Goal: Information Seeking & Learning: Learn about a topic

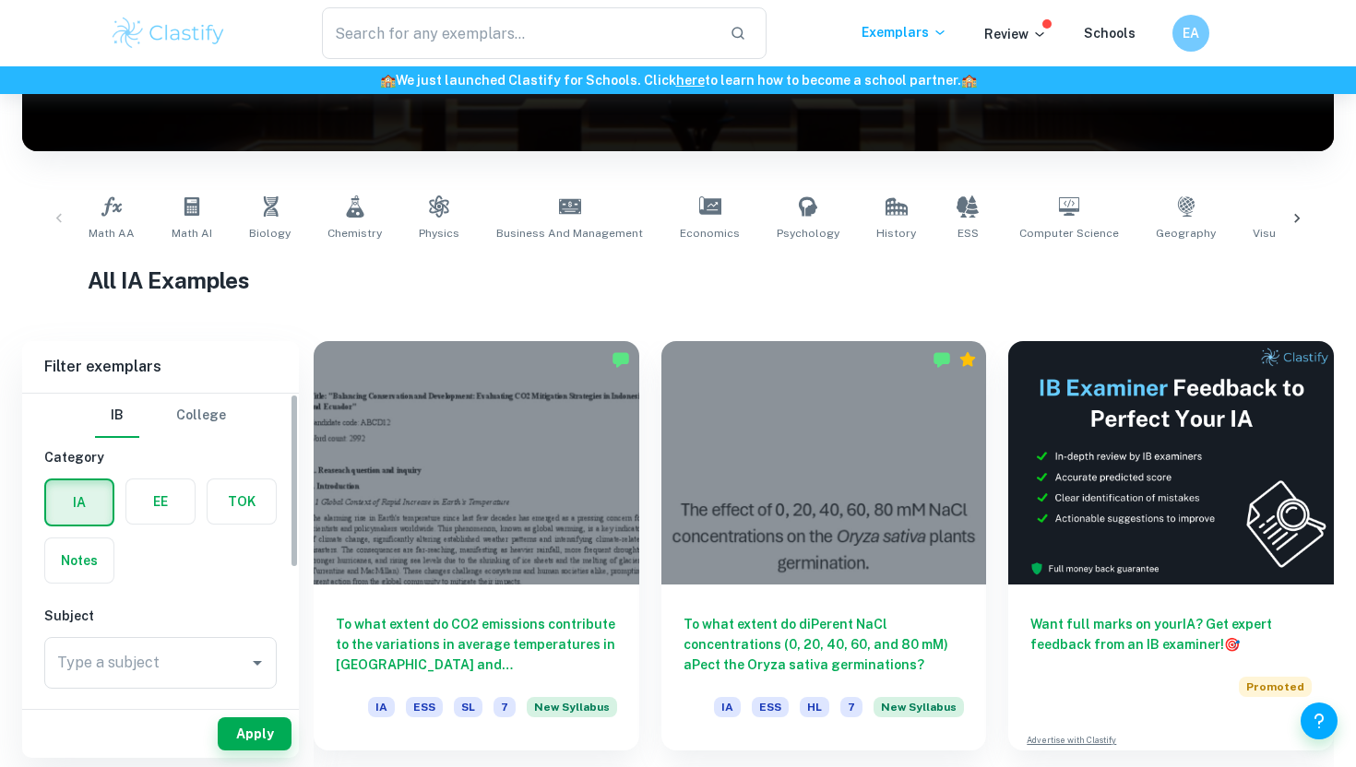
scroll to position [162, 0]
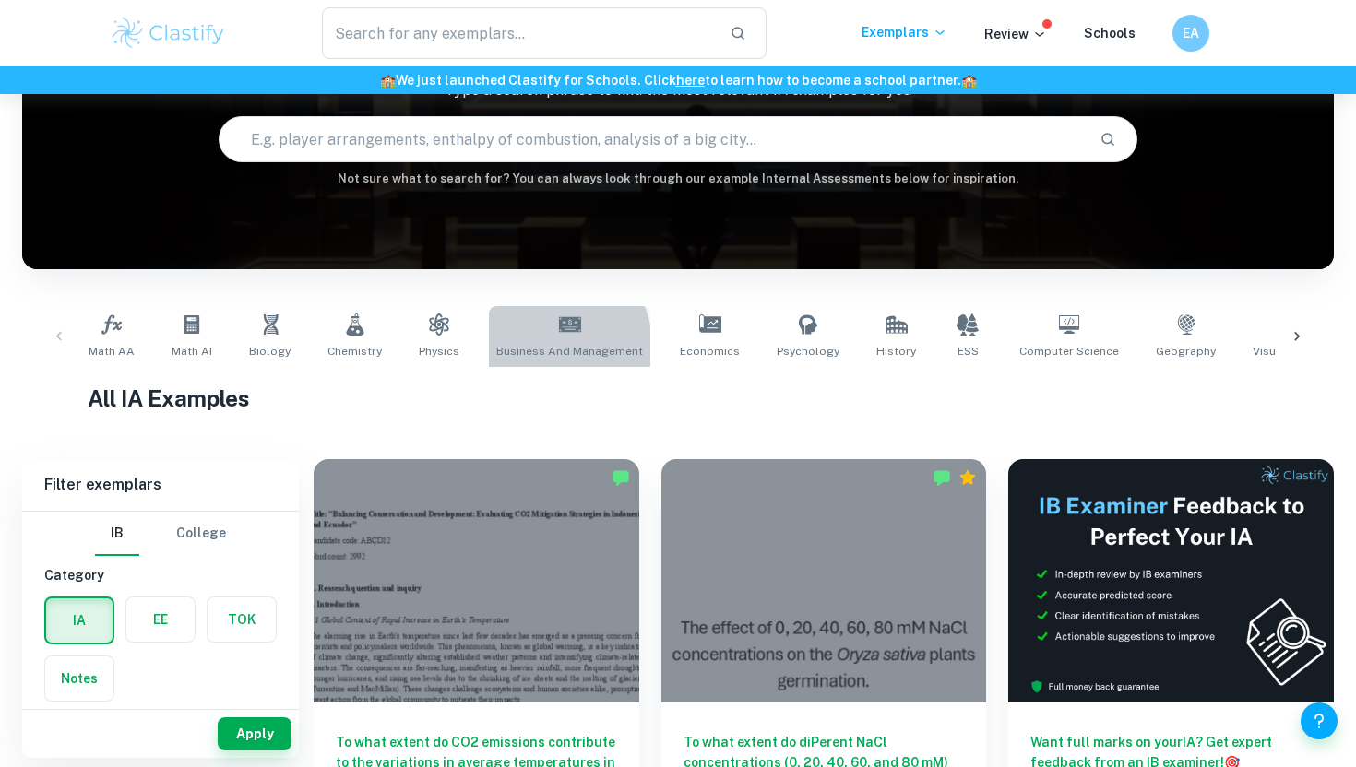
click at [533, 346] on span "Business and Management" at bounding box center [569, 351] width 147 height 17
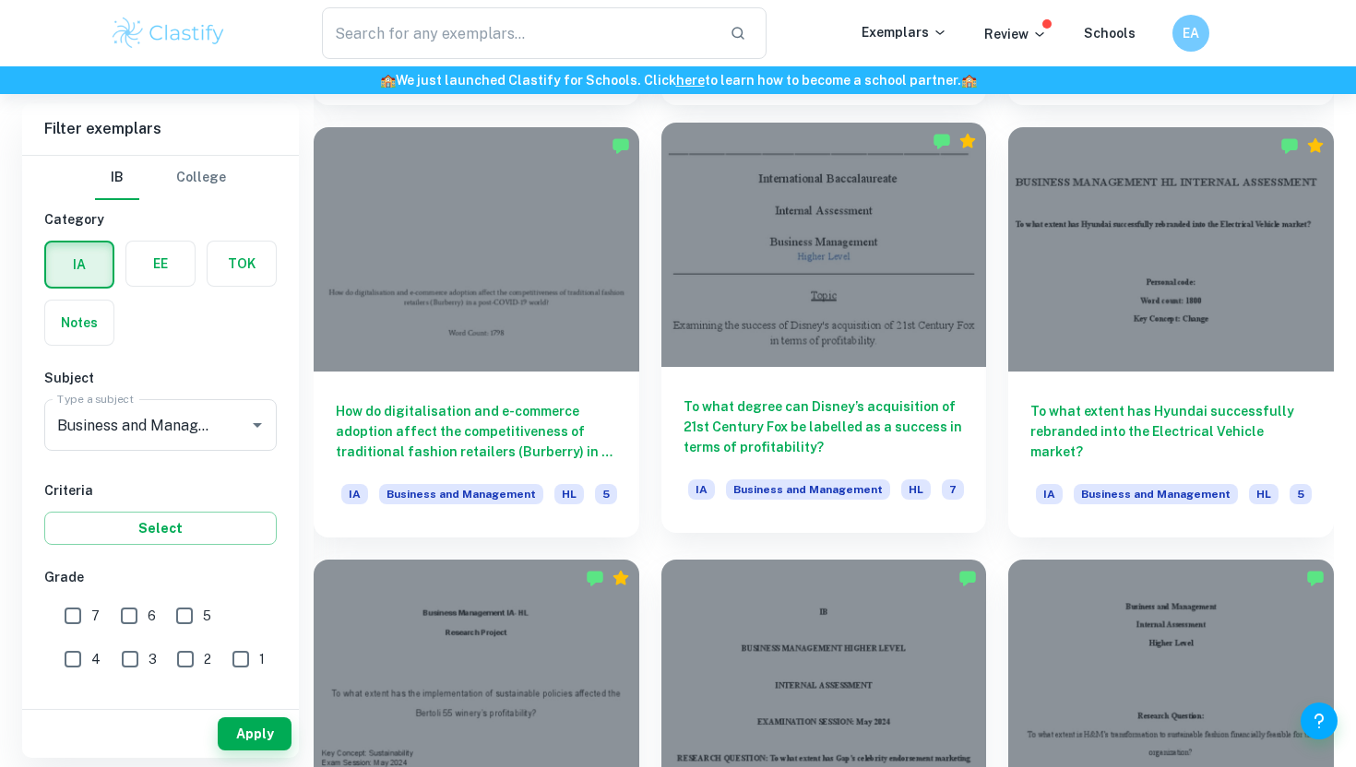
scroll to position [1775, 0]
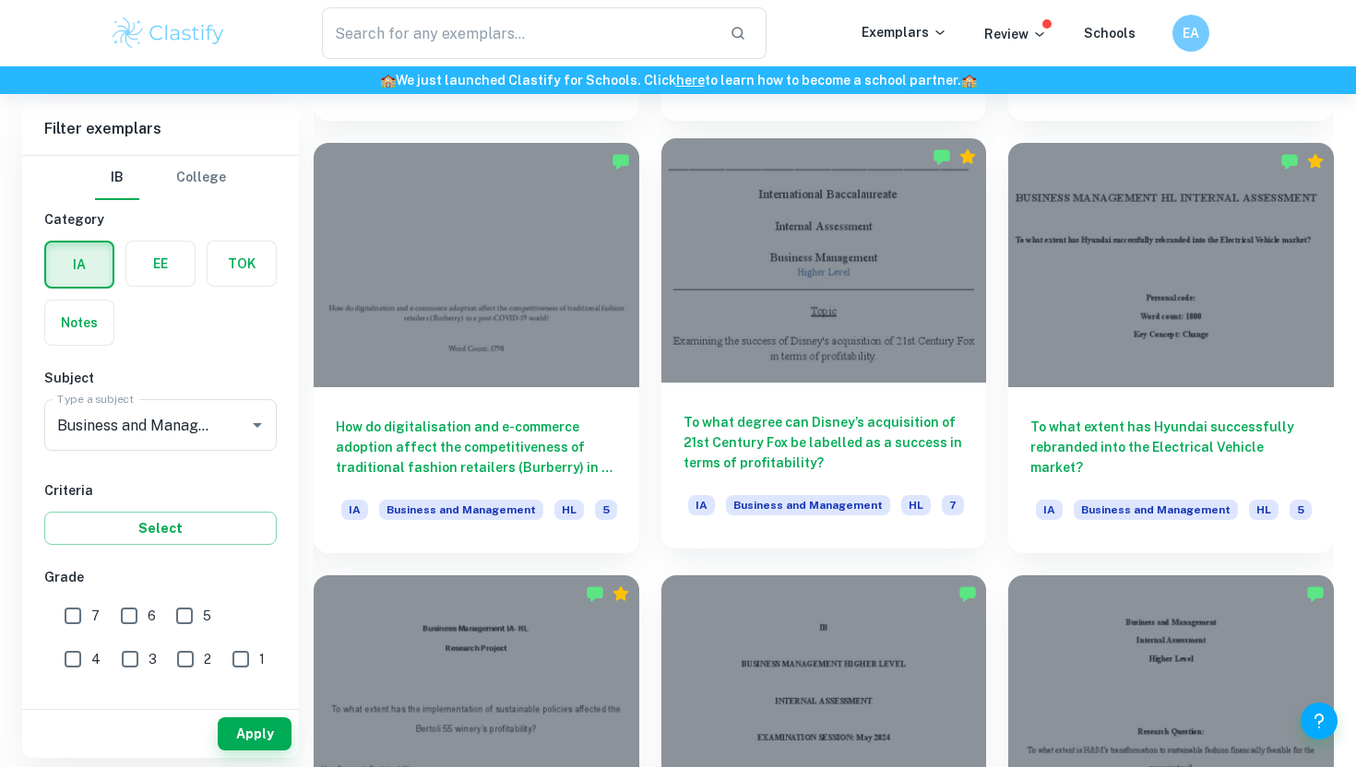
click at [852, 387] on div "To what degree can Disney’s acquisition of 21st Century Fox be labelled as a su…" at bounding box center [824, 466] width 326 height 166
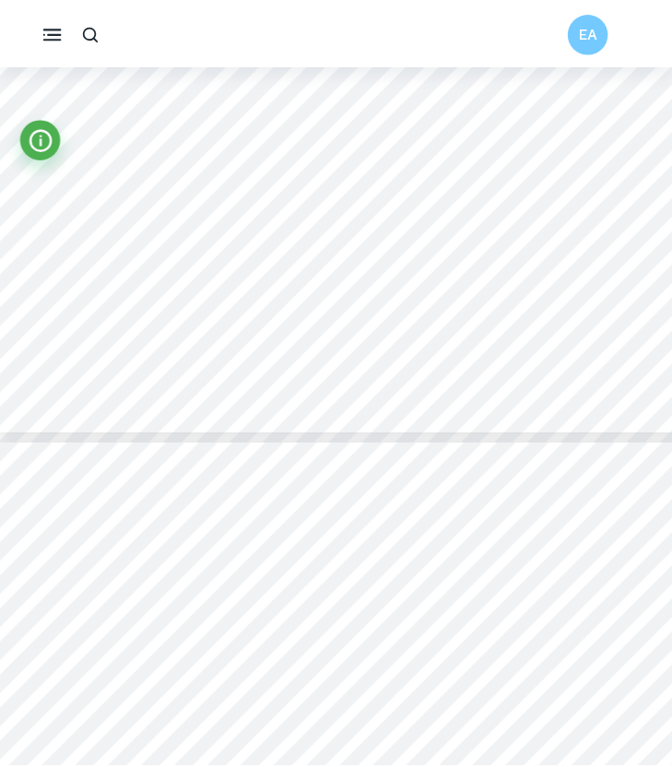
scroll to position [6281, 0]
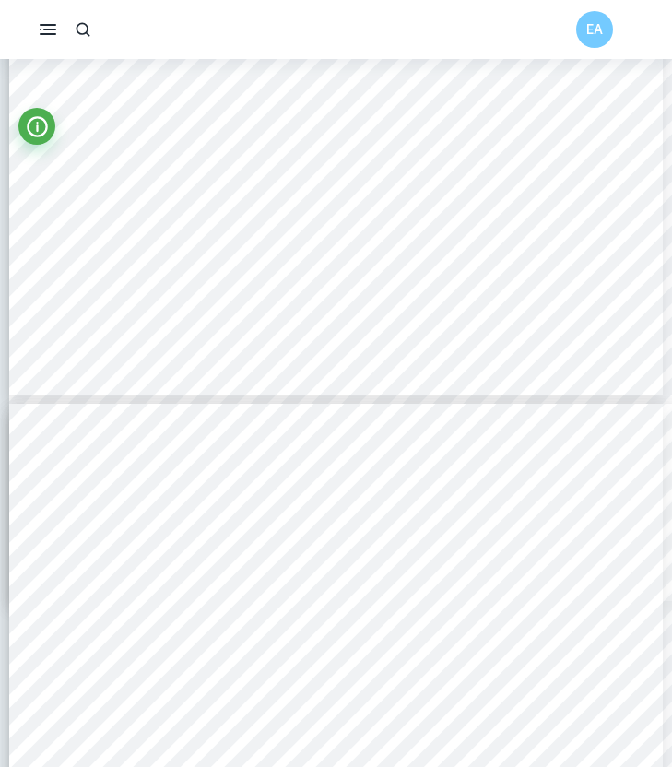
type input "10"
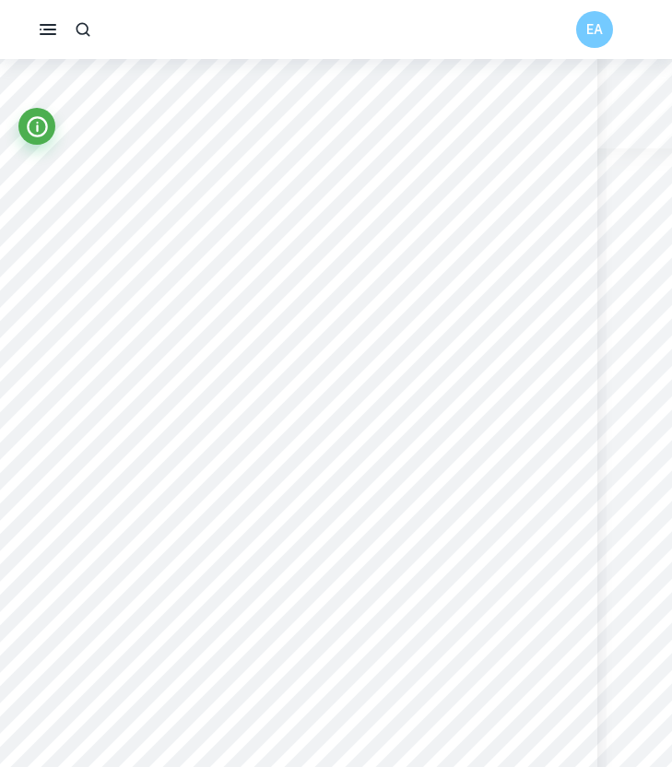
scroll to position [7955, 65]
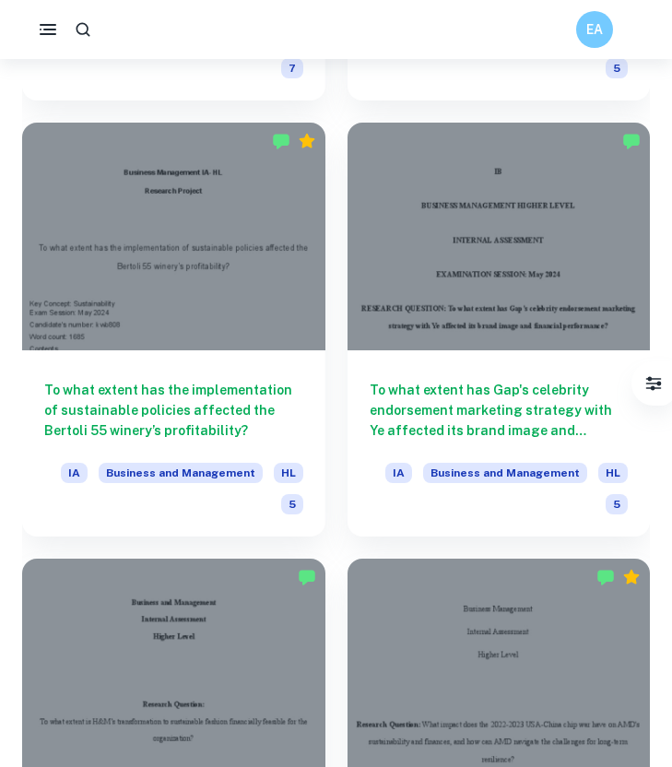
scroll to position [3075, 0]
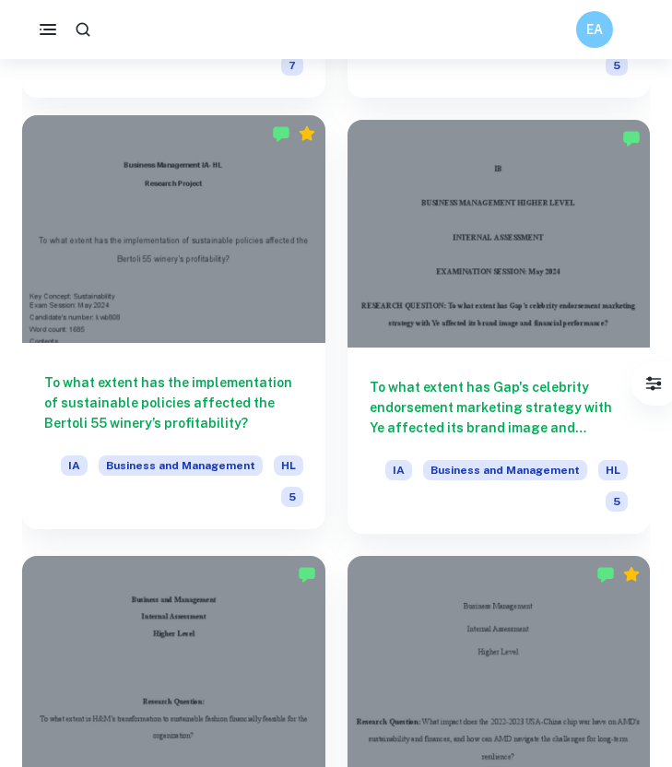
click at [252, 420] on h6 "To what extent has the implementation of sustainable policies affected the Bert…" at bounding box center [173, 403] width 259 height 61
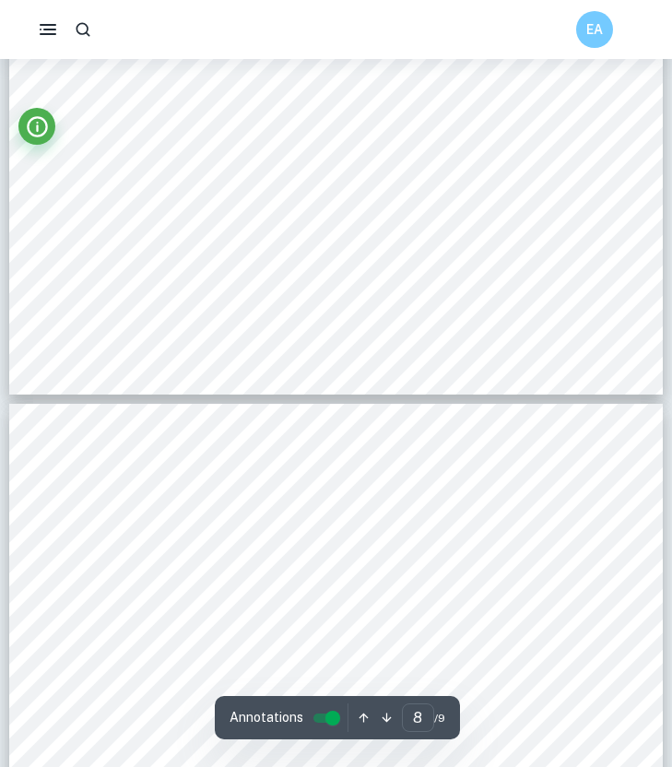
type input "7"
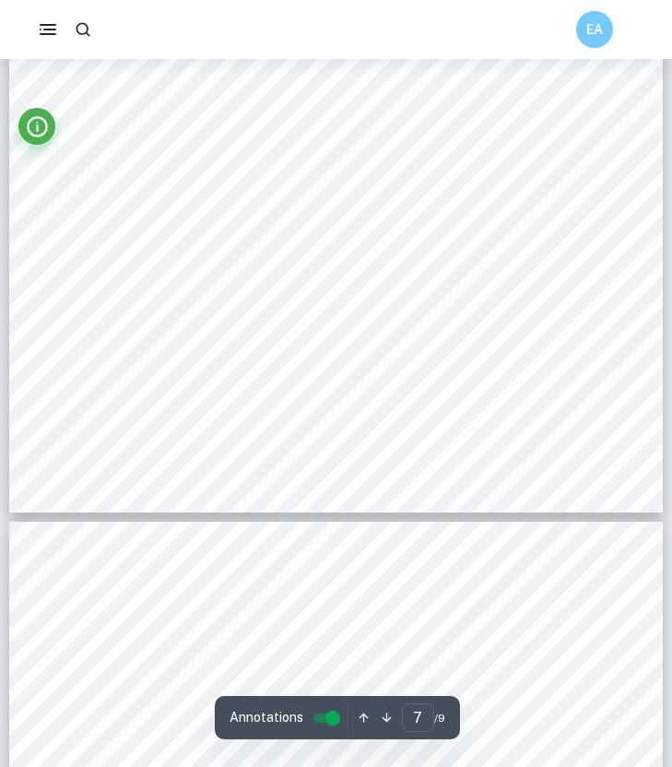
scroll to position [6192, 0]
